Goal: Task Accomplishment & Management: Manage account settings

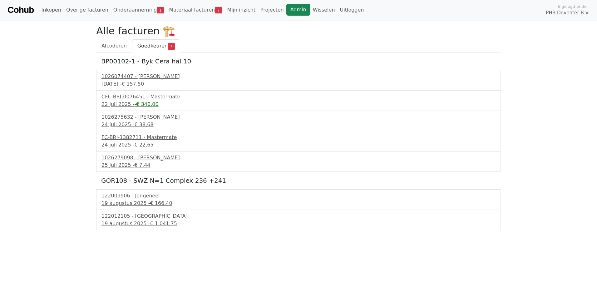
click at [286, 8] on link "Admin" at bounding box center [298, 10] width 24 height 12
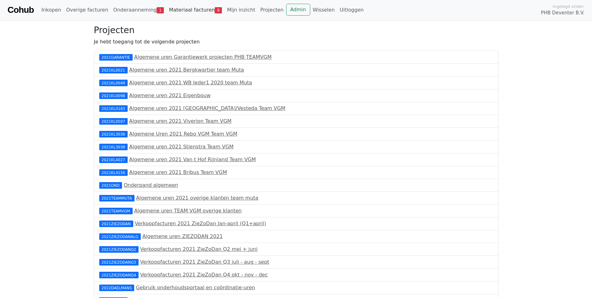
click at [166, 10] on link "Materiaal facturen 8" at bounding box center [195, 10] width 58 height 12
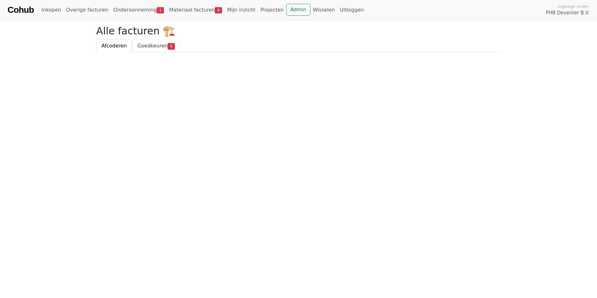
click at [156, 47] on span "Goedkeuren" at bounding box center [152, 46] width 30 height 6
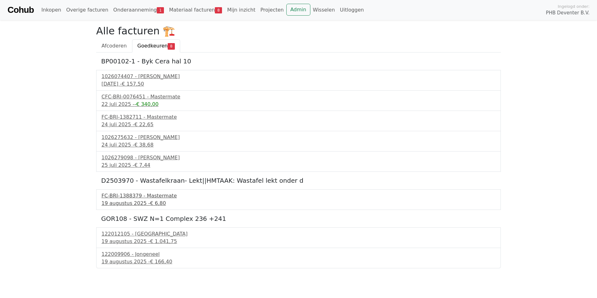
click at [116, 196] on div "FC-BRI-1388379 - Mastermate" at bounding box center [298, 195] width 394 height 7
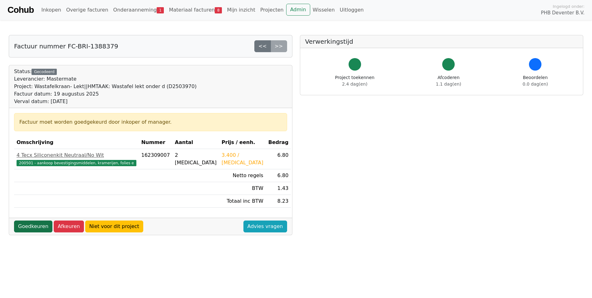
click at [39, 228] on link "Goedkeuren" at bounding box center [33, 226] width 38 height 12
